Goal: Transaction & Acquisition: Purchase product/service

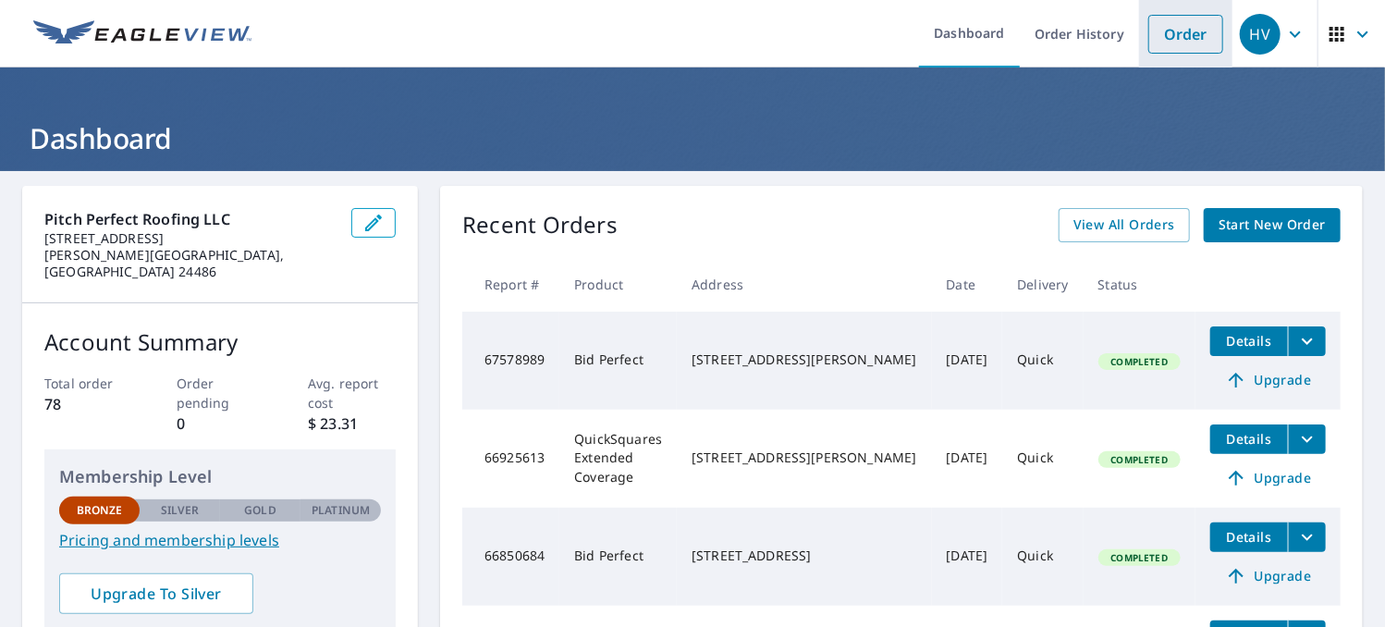
click at [1159, 34] on link "Order" at bounding box center [1186, 34] width 75 height 39
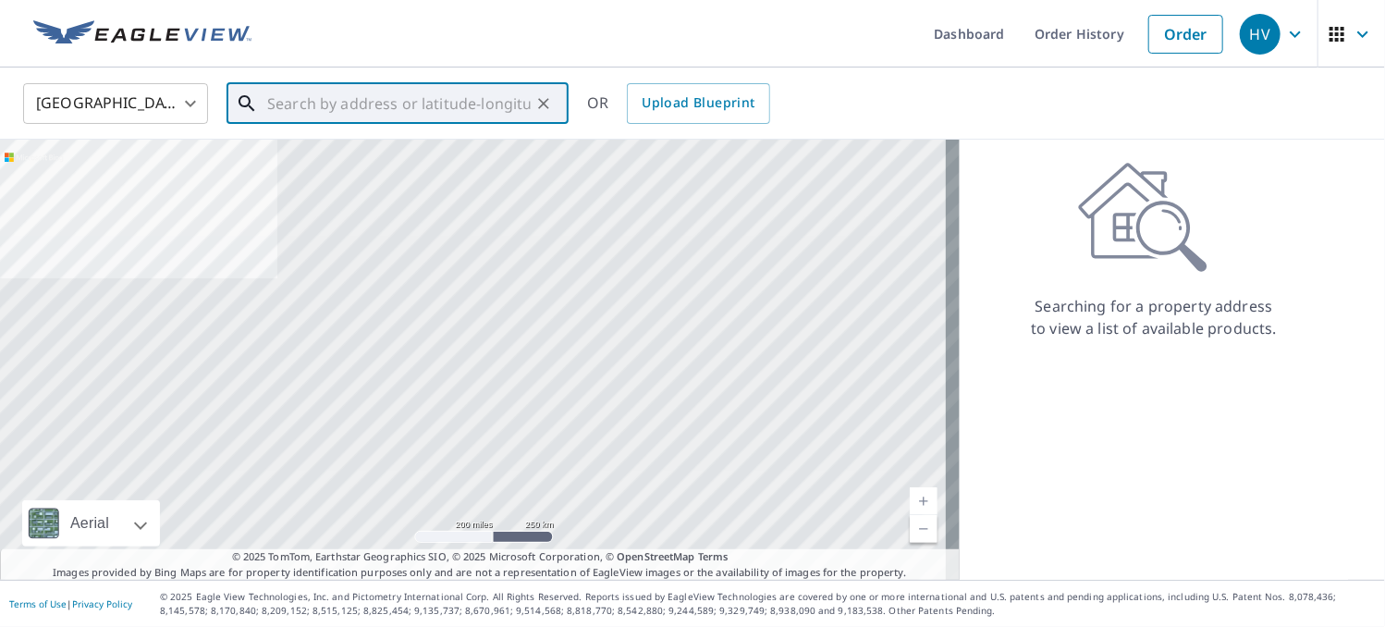
click at [391, 103] on input "text" at bounding box center [399, 104] width 264 height 52
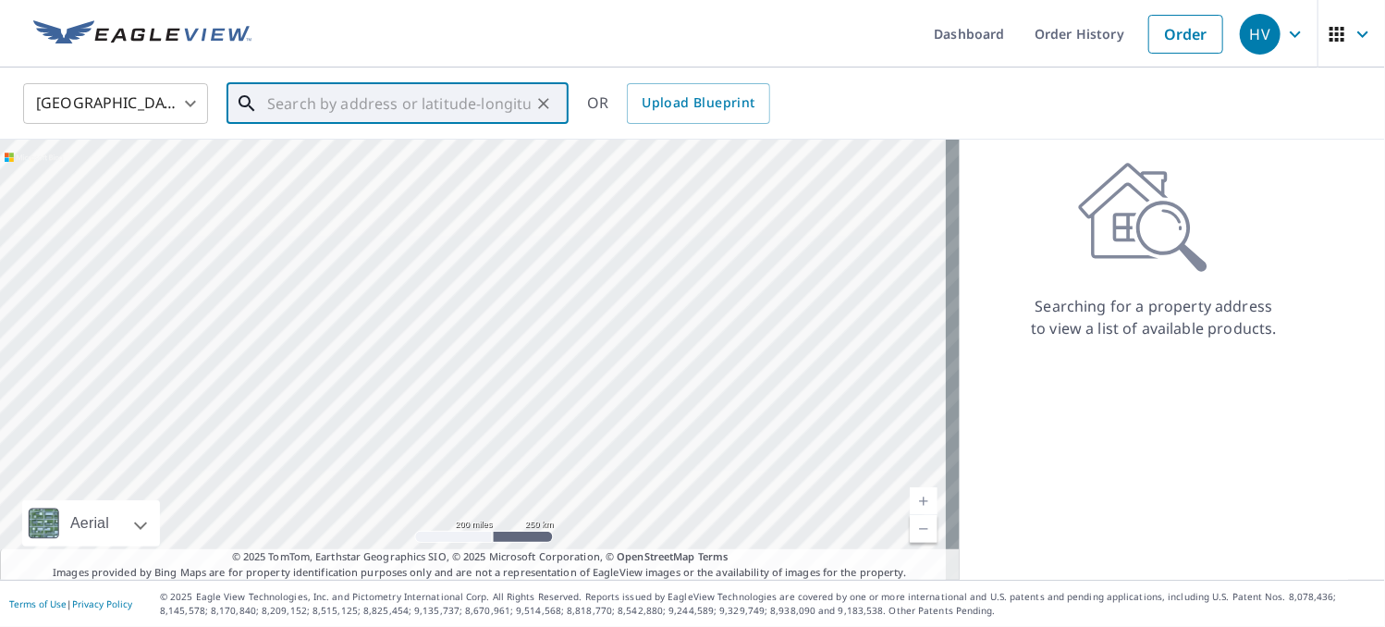
drag, startPoint x: 326, startPoint y: 103, endPoint x: 299, endPoint y: 104, distance: 27.8
click at [299, 104] on input "text" at bounding box center [399, 104] width 264 height 52
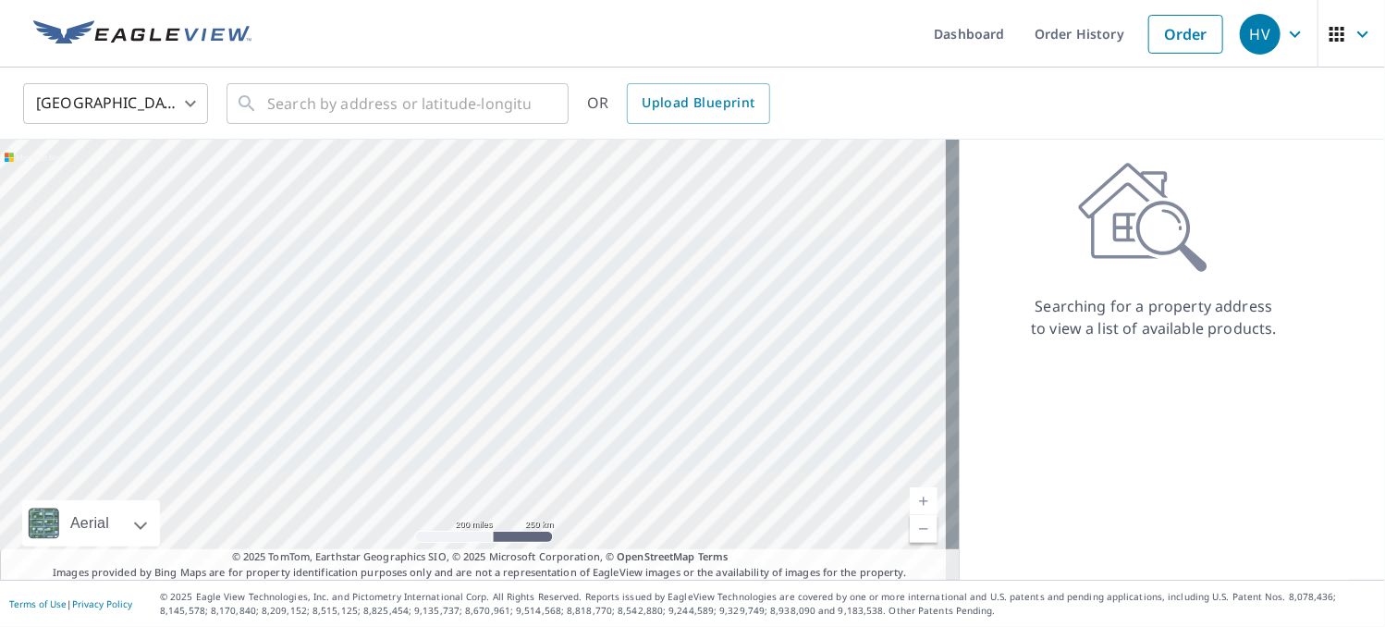
click at [773, 31] on ul "Dashboard Order History Order" at bounding box center [748, 34] width 970 height 68
click at [388, 104] on input "text" at bounding box center [399, 104] width 264 height 52
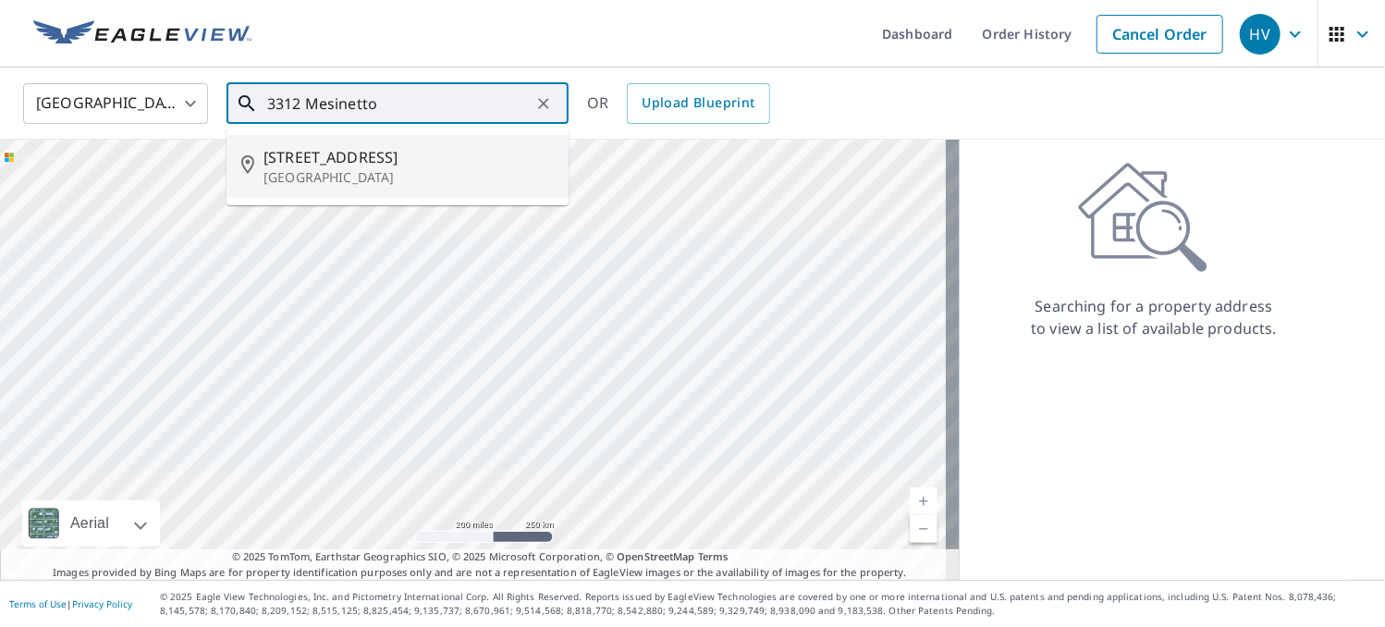
click at [420, 171] on p "[GEOGRAPHIC_DATA]" at bounding box center [409, 177] width 290 height 18
type input "[STREET_ADDRESS][PERSON_NAME]"
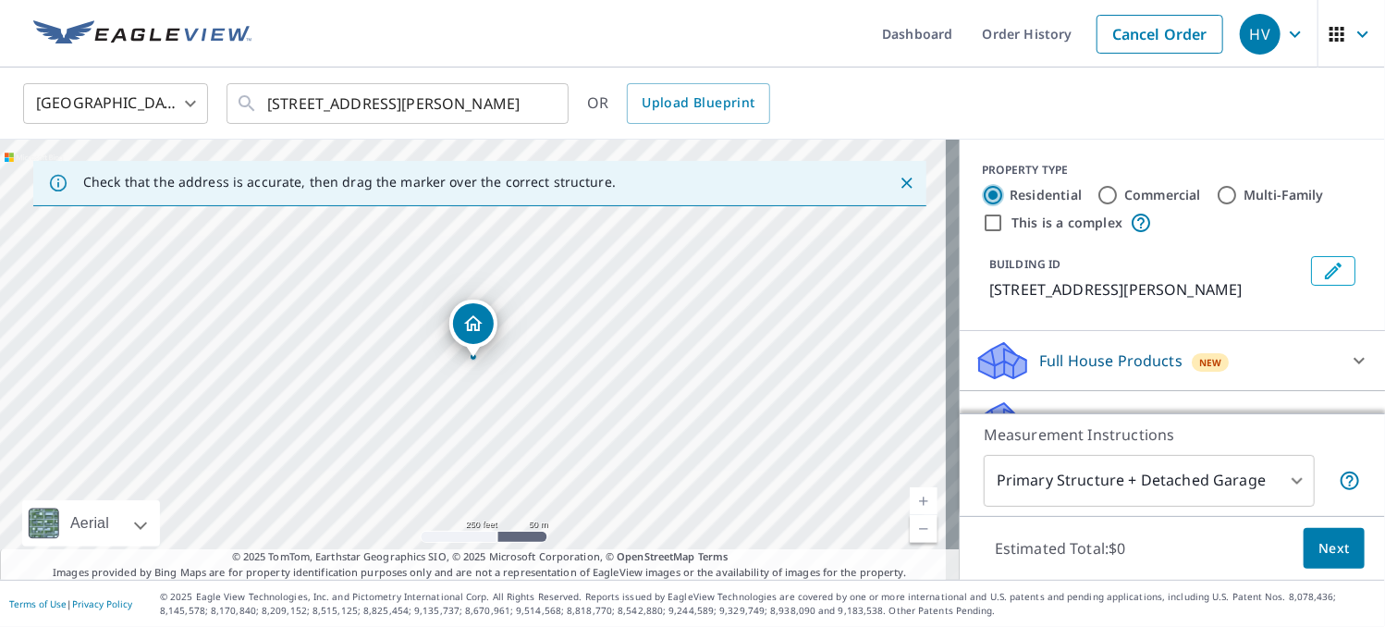
click at [982, 197] on input "Residential" at bounding box center [993, 195] width 22 height 22
click at [1278, 383] on div "Full House Products New" at bounding box center [1156, 360] width 363 height 43
click at [1348, 372] on icon at bounding box center [1359, 361] width 22 height 22
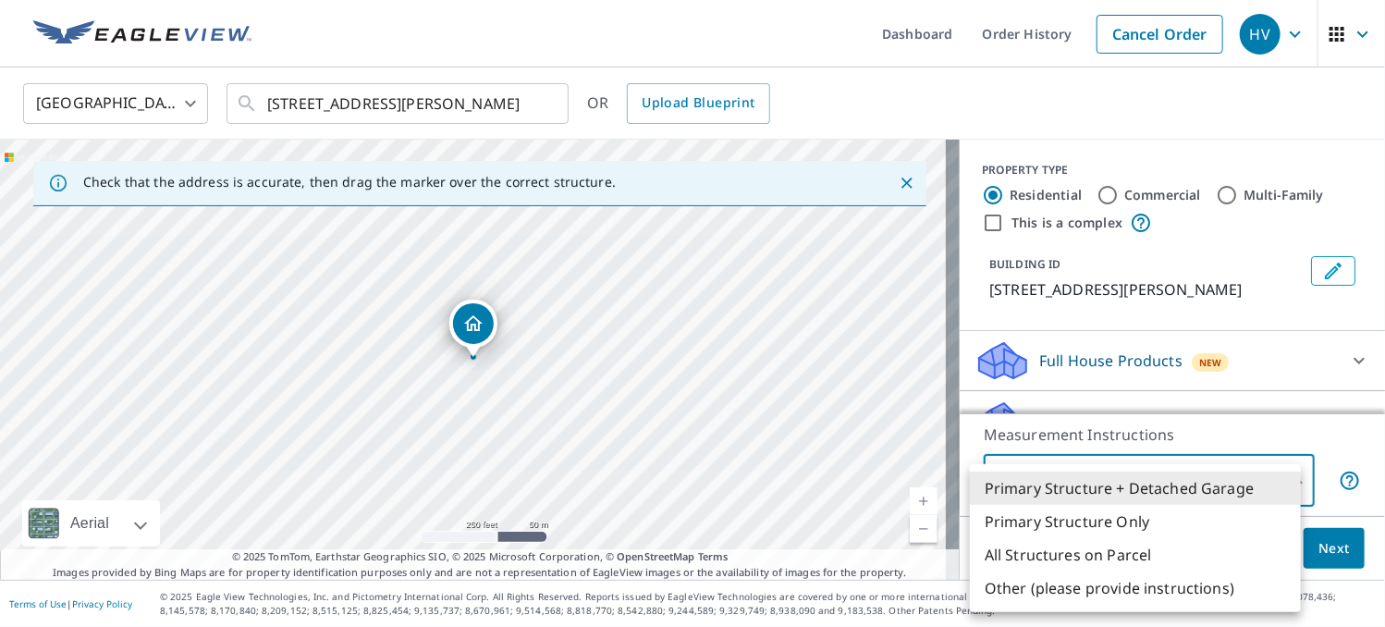
click at [1286, 482] on body "HV HV Dashboard Order History Cancel Order HV [GEOGRAPHIC_DATA] [GEOGRAPHIC_DAT…" at bounding box center [692, 313] width 1385 height 627
click at [1126, 493] on li "Primary Structure + Detached Garage" at bounding box center [1135, 488] width 331 height 33
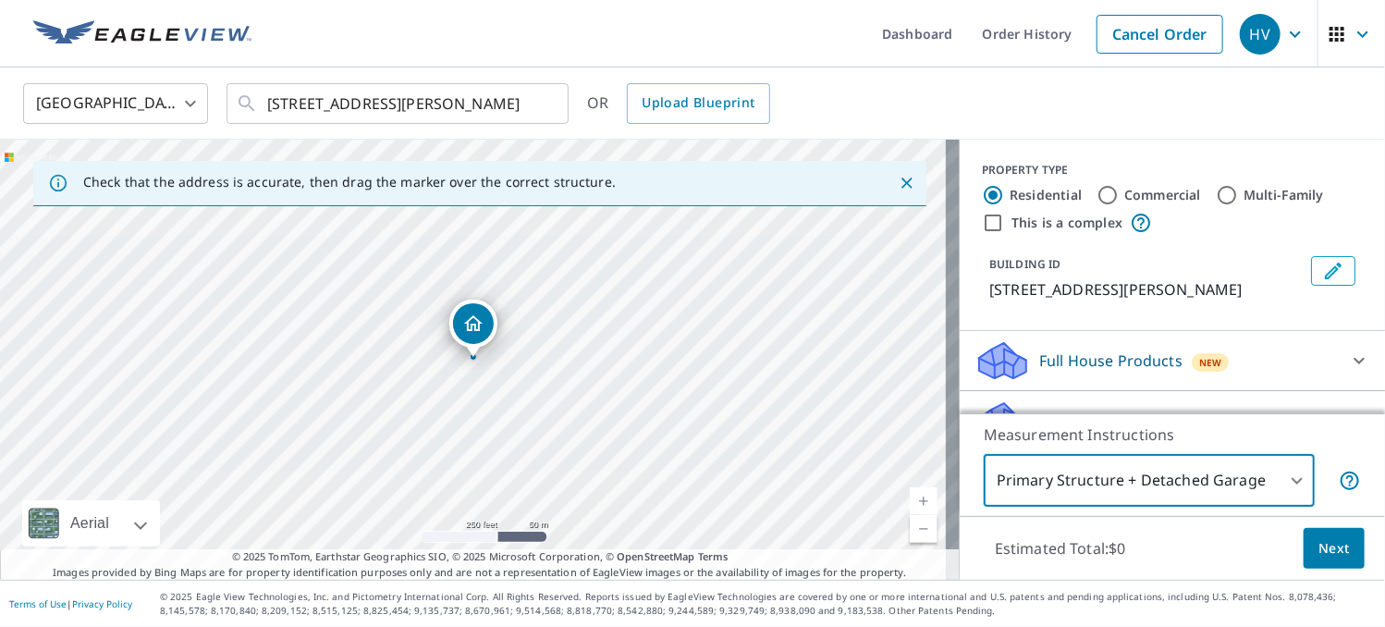
click at [1323, 549] on span "Next" at bounding box center [1334, 548] width 31 height 23
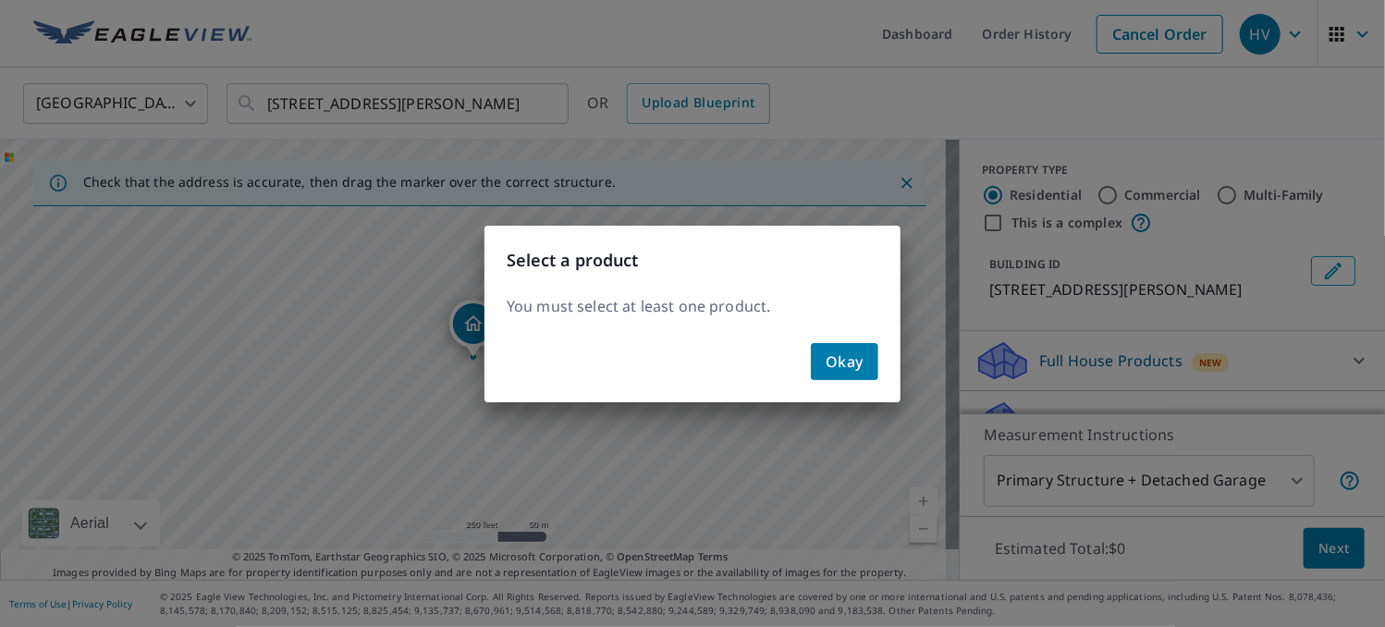
click at [849, 361] on span "Okay" at bounding box center [845, 362] width 38 height 26
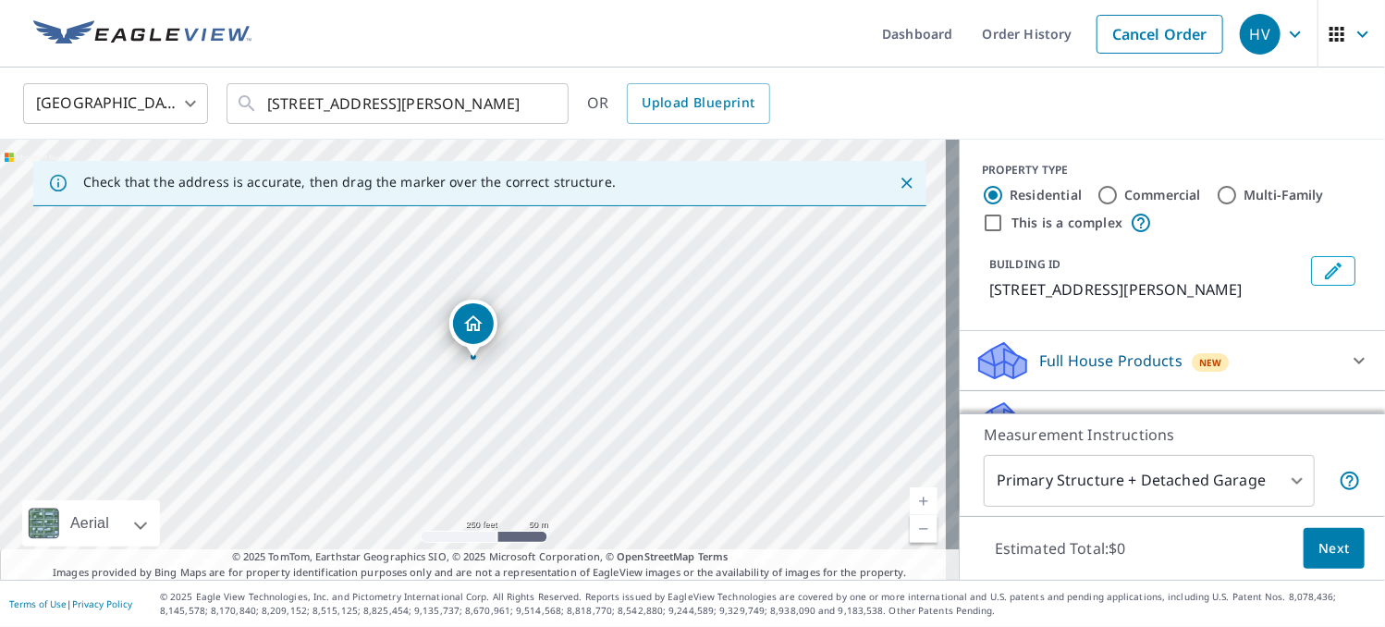
click at [982, 192] on input "Residential" at bounding box center [993, 195] width 22 height 22
click at [1334, 548] on span "Next" at bounding box center [1334, 548] width 31 height 23
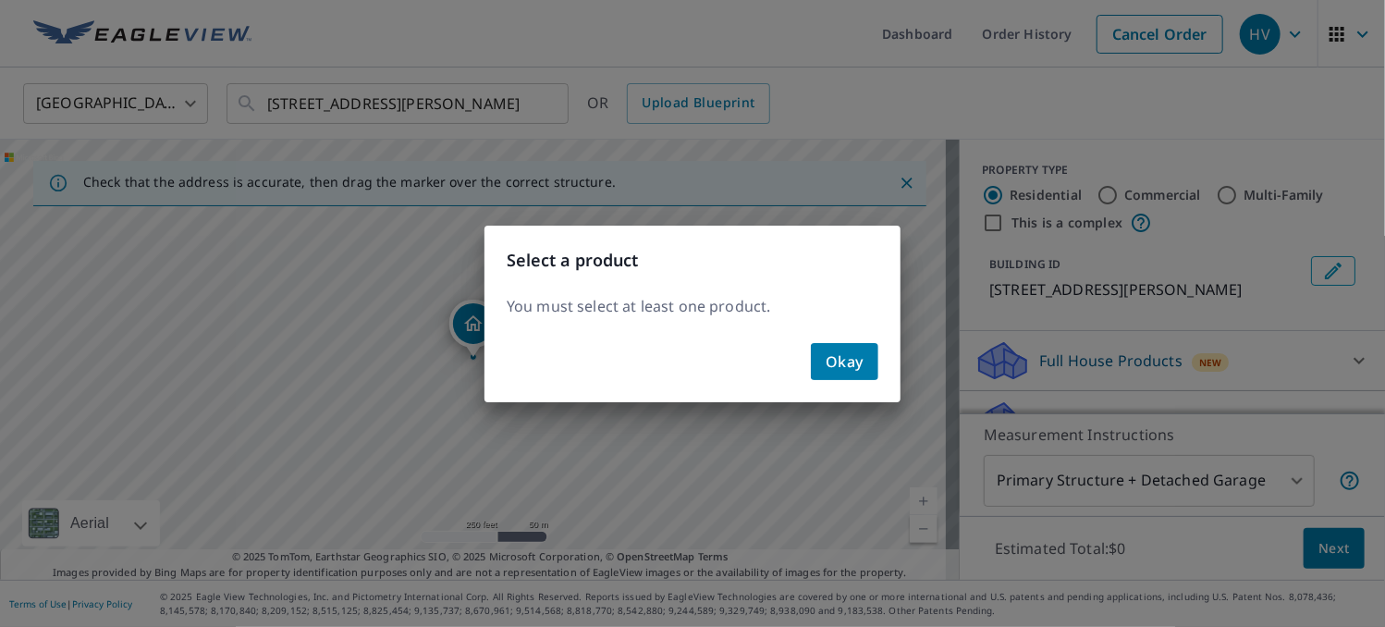
click at [843, 358] on span "Okay" at bounding box center [845, 362] width 38 height 26
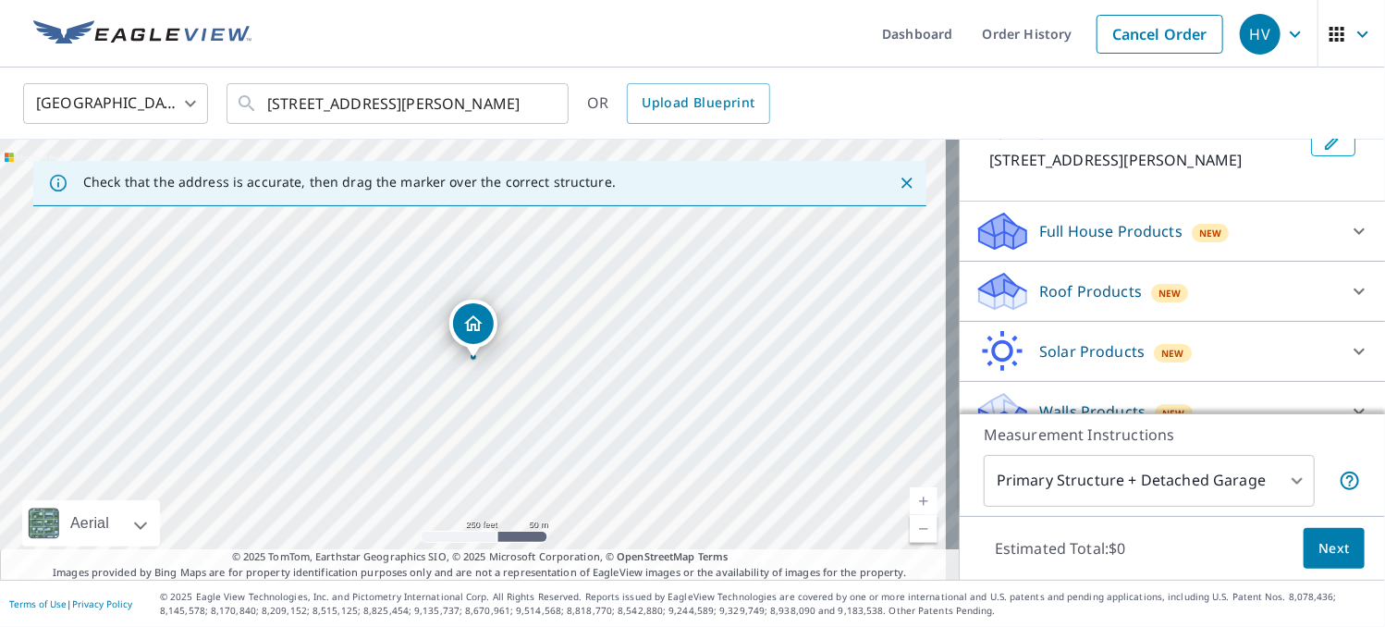
scroll to position [148, 0]
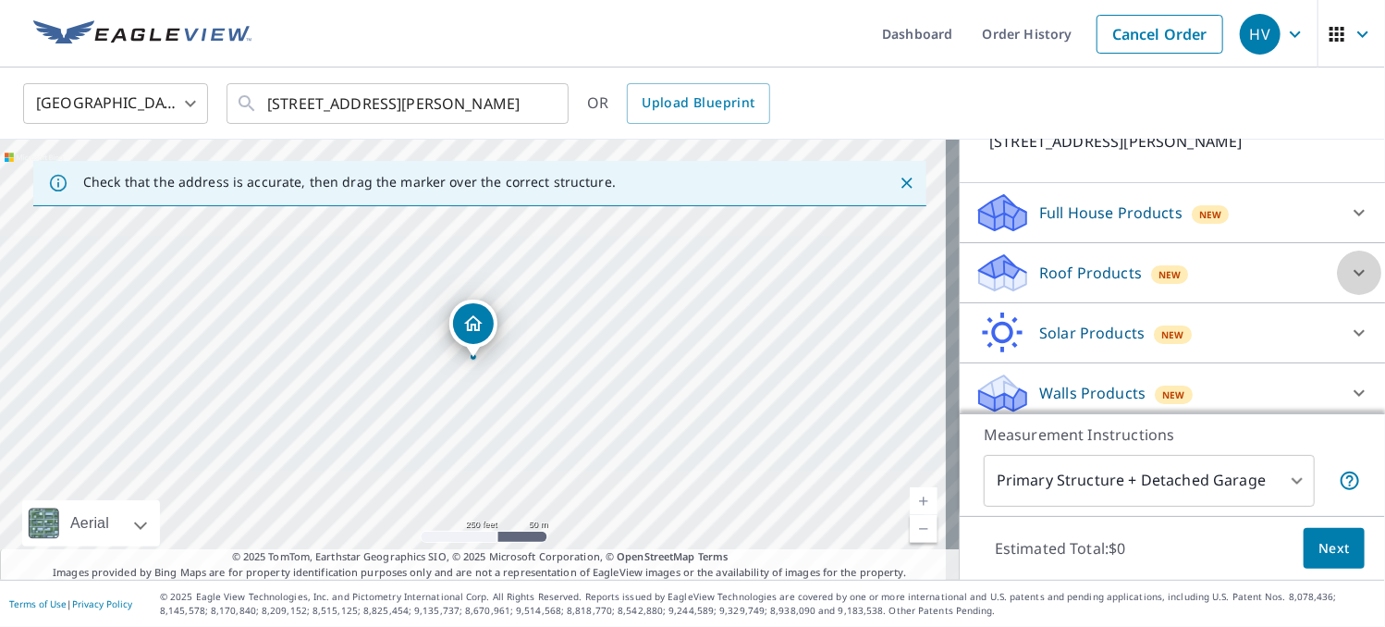
click at [1348, 284] on icon at bounding box center [1359, 273] width 22 height 22
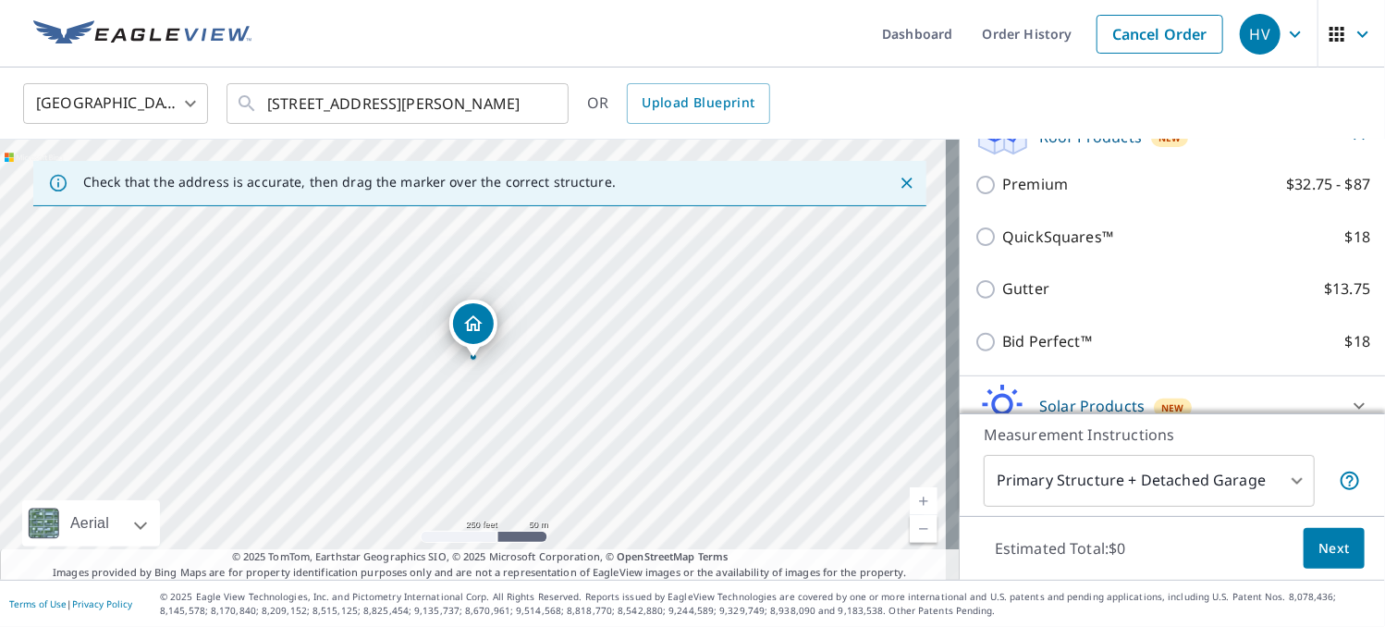
scroll to position [296, 0]
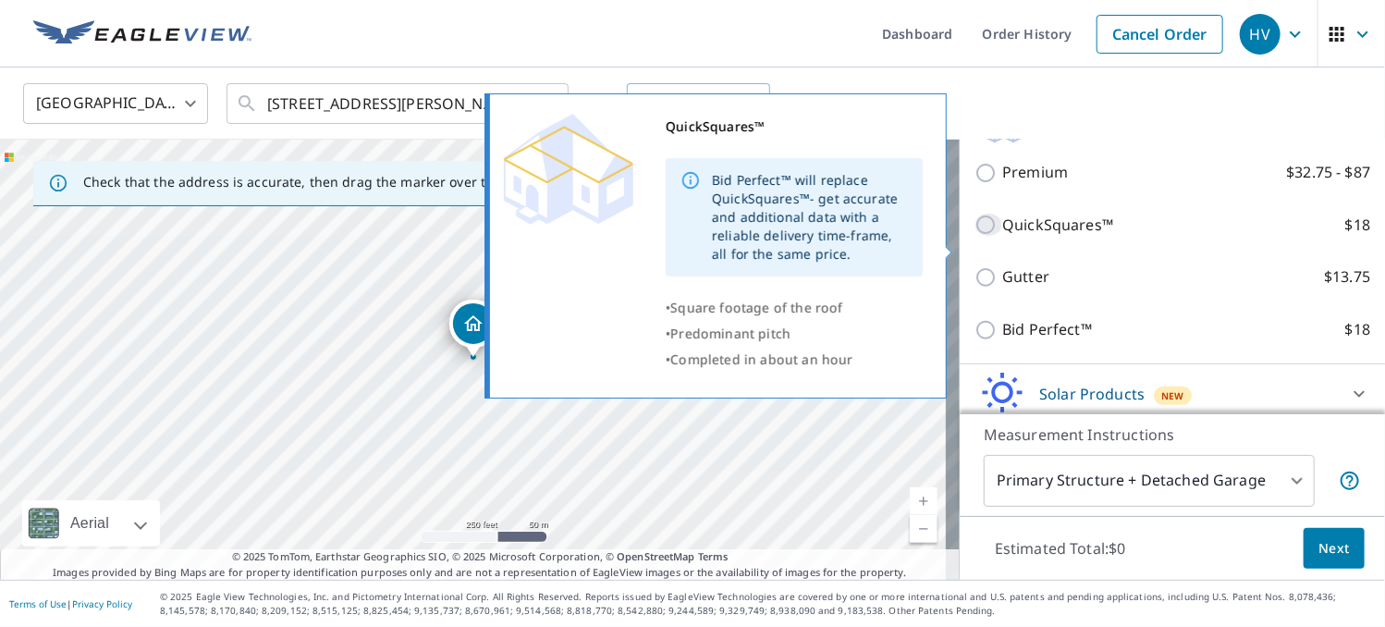
click at [975, 236] on input "QuickSquares™ $18" at bounding box center [989, 225] width 28 height 22
checkbox input "true"
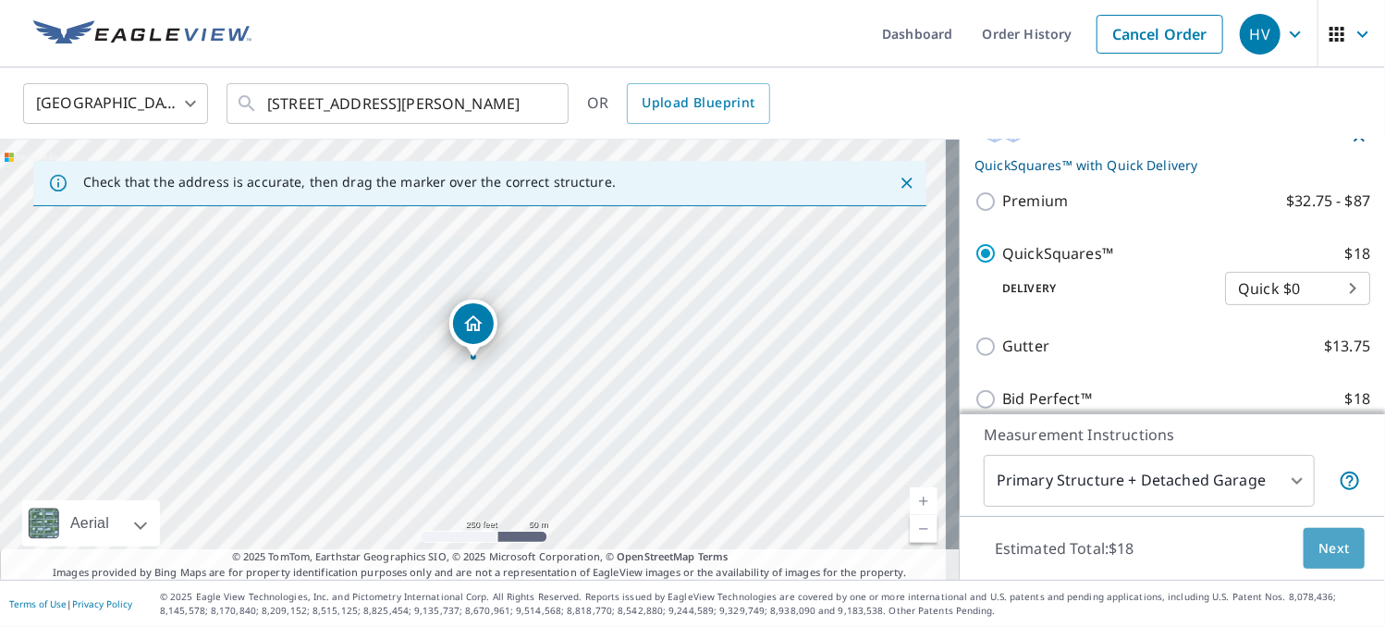
click at [1319, 554] on span "Next" at bounding box center [1334, 548] width 31 height 23
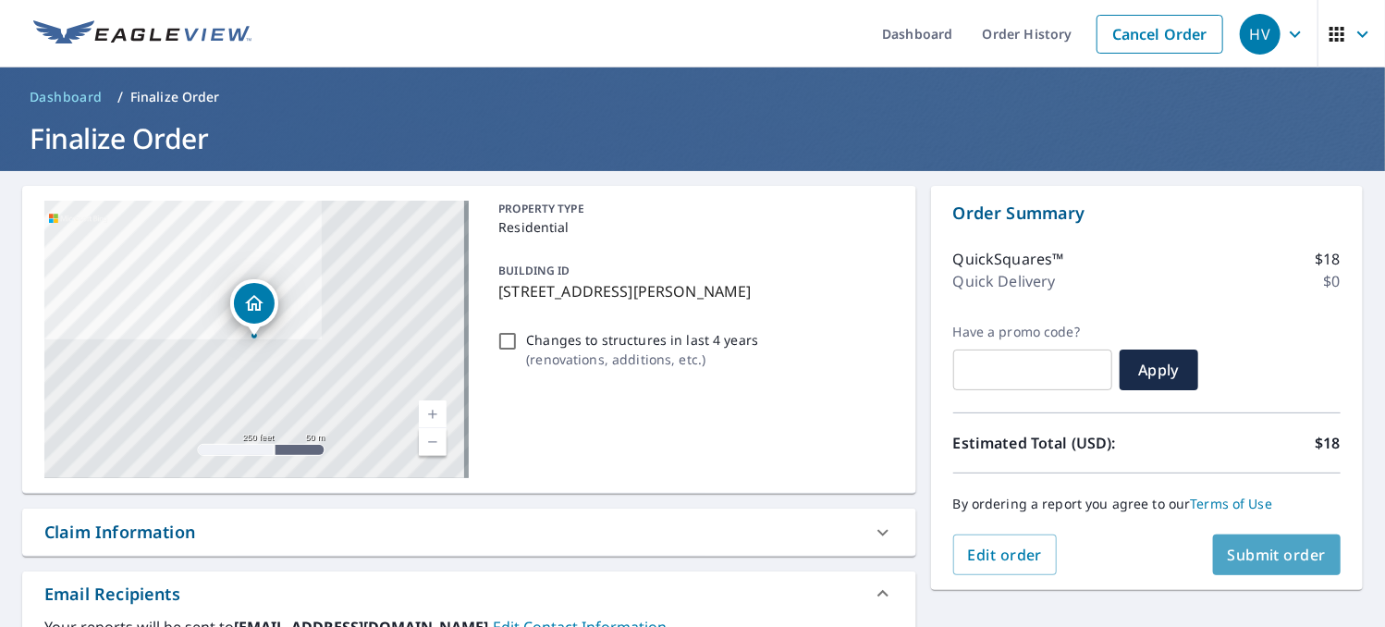
click at [1272, 563] on span "Submit order" at bounding box center [1277, 555] width 99 height 20
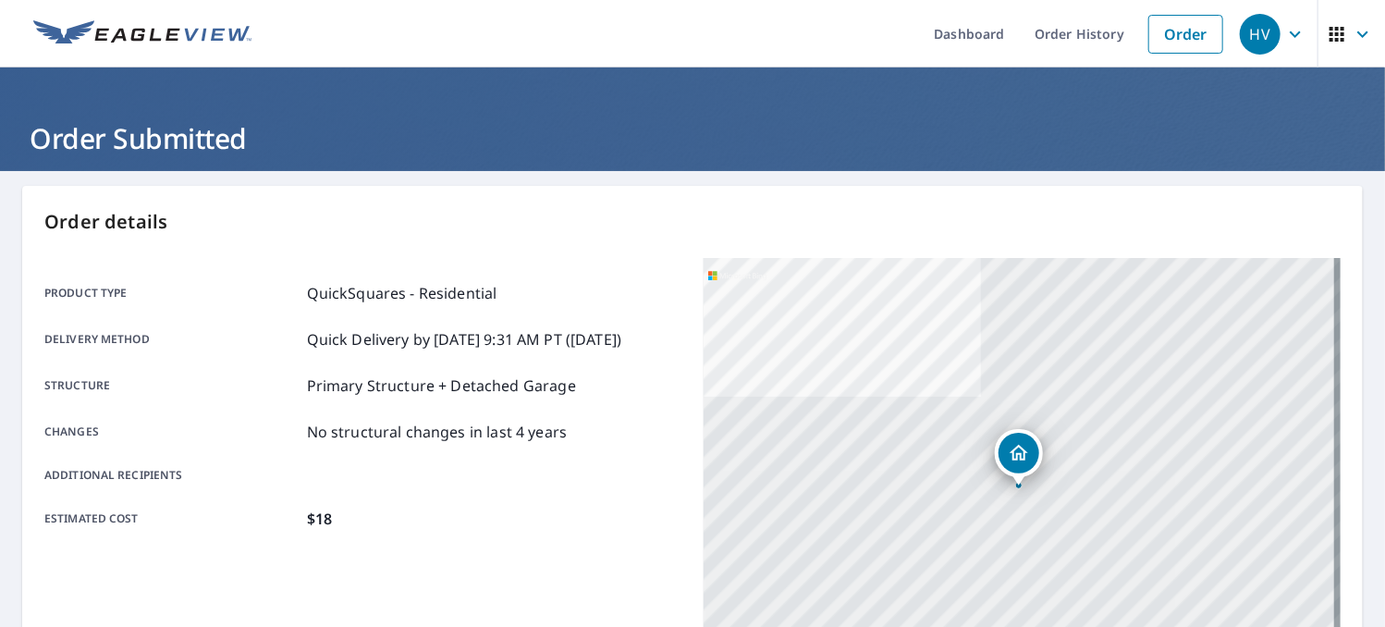
click at [1326, 49] on span "button" at bounding box center [1352, 34] width 52 height 44
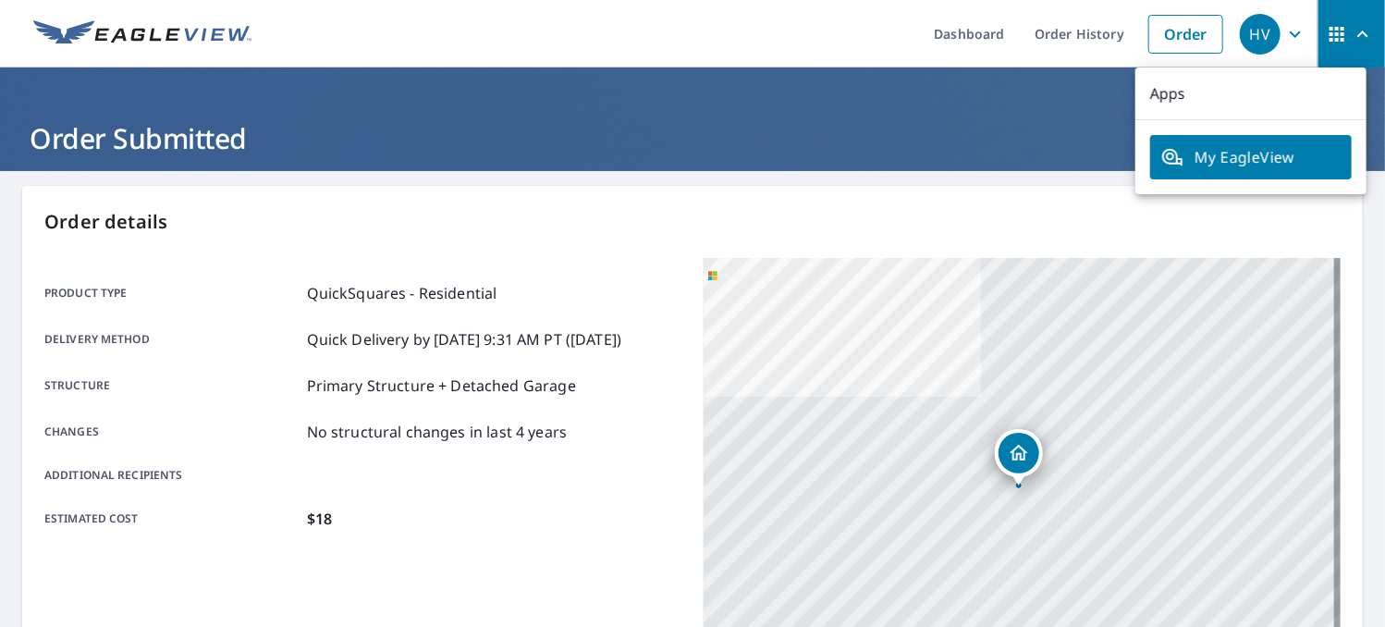
click at [1247, 43] on div "HV" at bounding box center [1260, 34] width 41 height 41
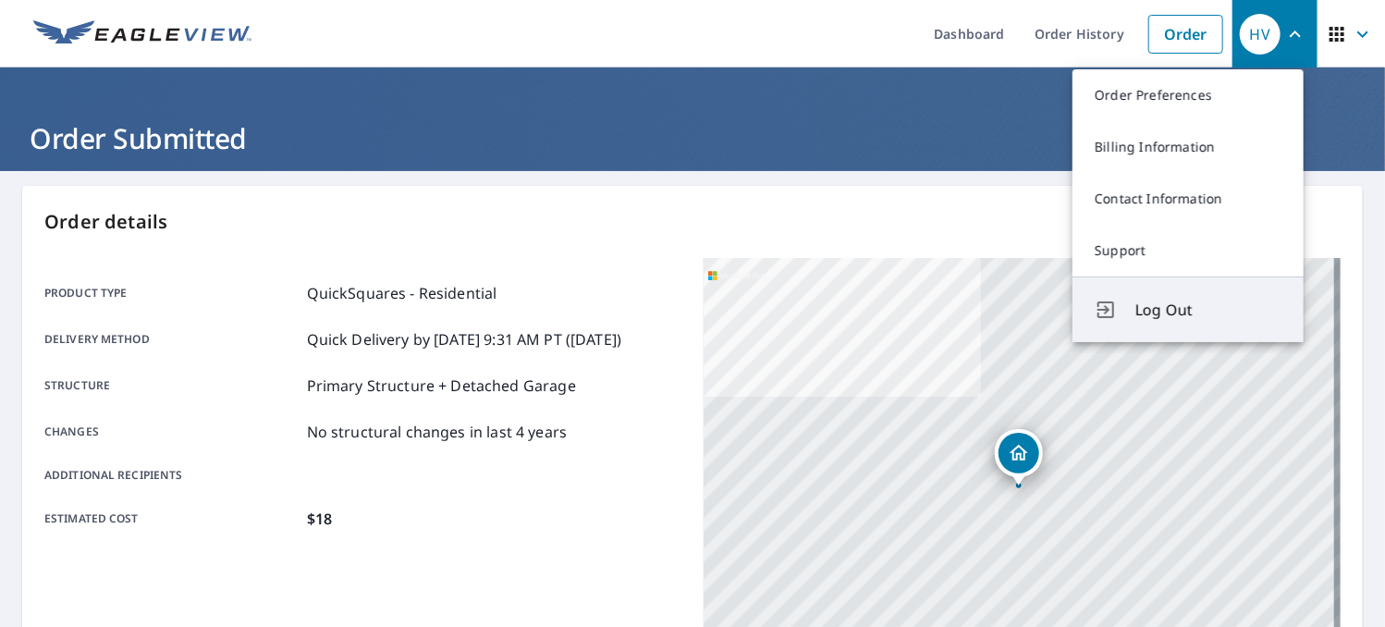
click at [1165, 307] on span "Log Out" at bounding box center [1209, 310] width 146 height 22
